Goal: Information Seeking & Learning: Check status

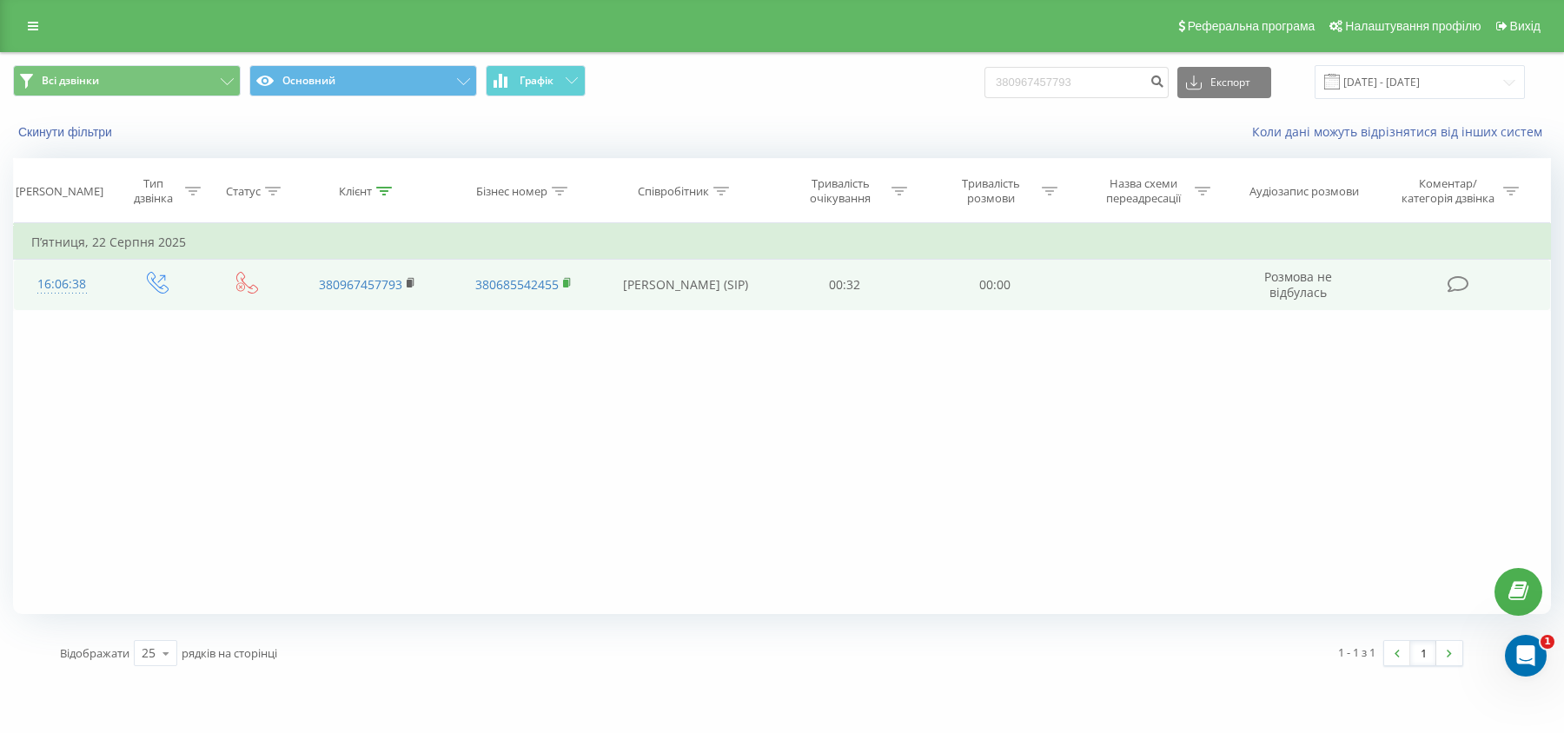
click at [572, 278] on icon at bounding box center [568, 283] width 10 height 12
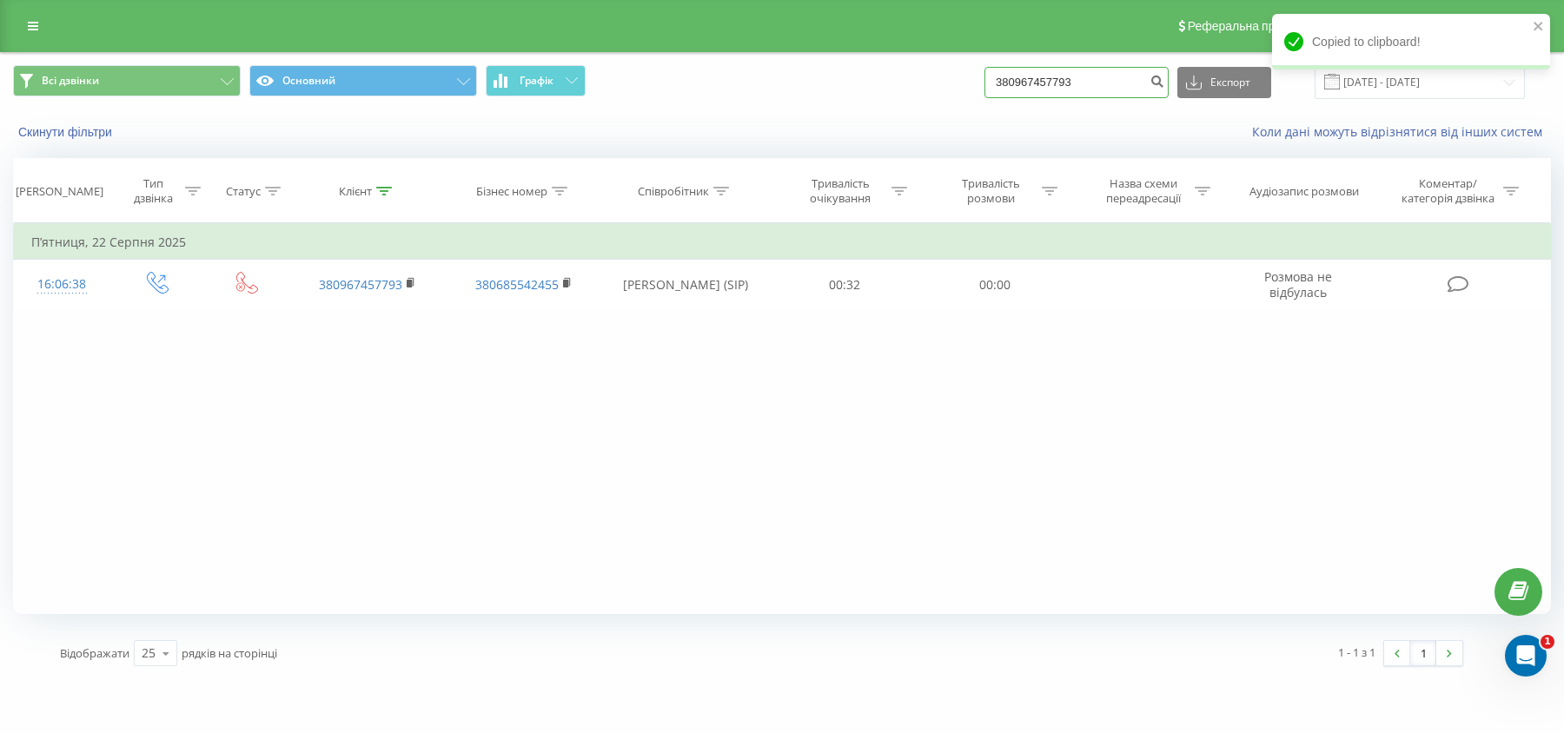
click at [1132, 78] on input "380967457793" at bounding box center [1076, 82] width 184 height 31
paste input "[PHONE_NUMBER]"
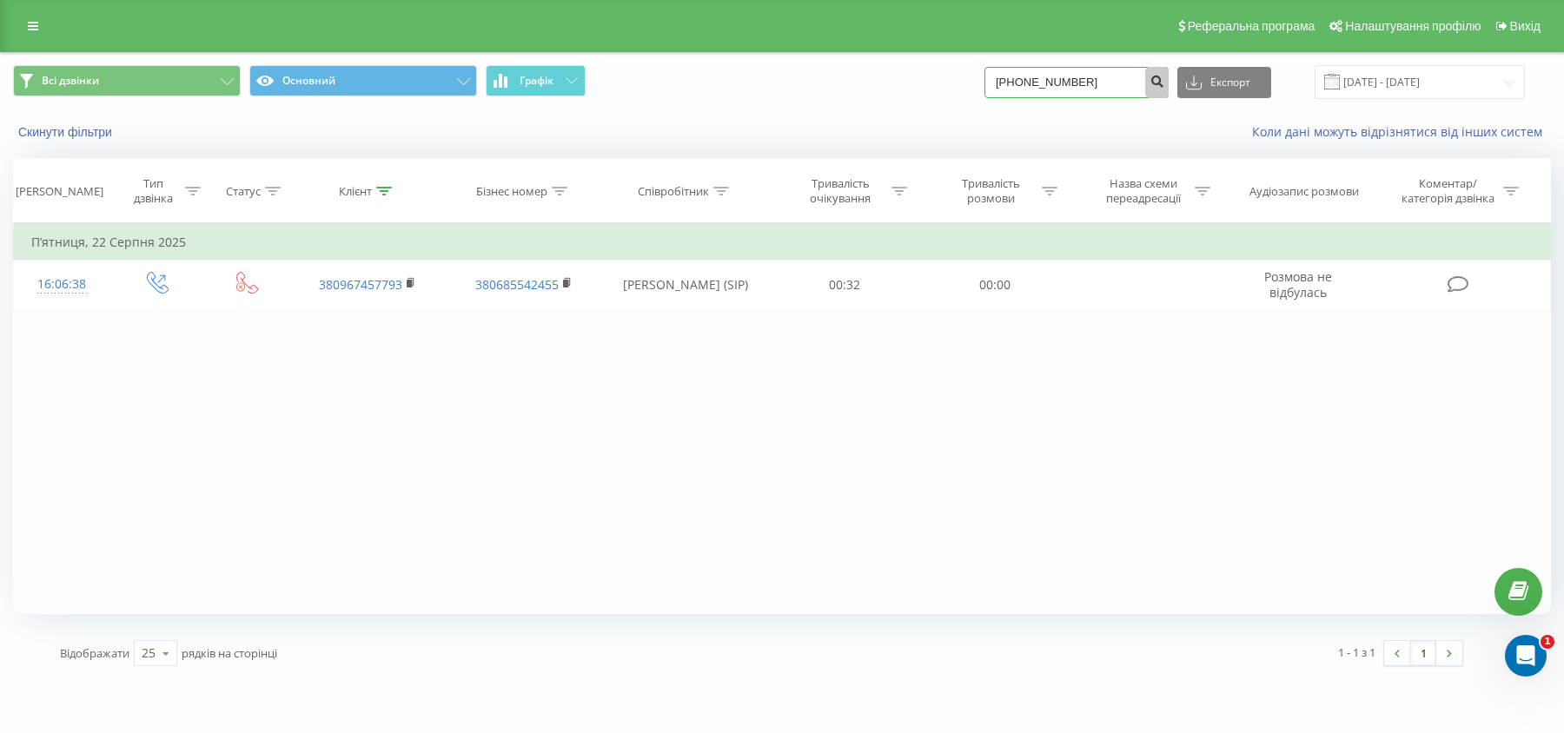
type input "[PHONE_NUMBER]"
click at [1164, 84] on icon "submit" at bounding box center [1156, 79] width 15 height 10
